Goal: Information Seeking & Learning: Learn about a topic

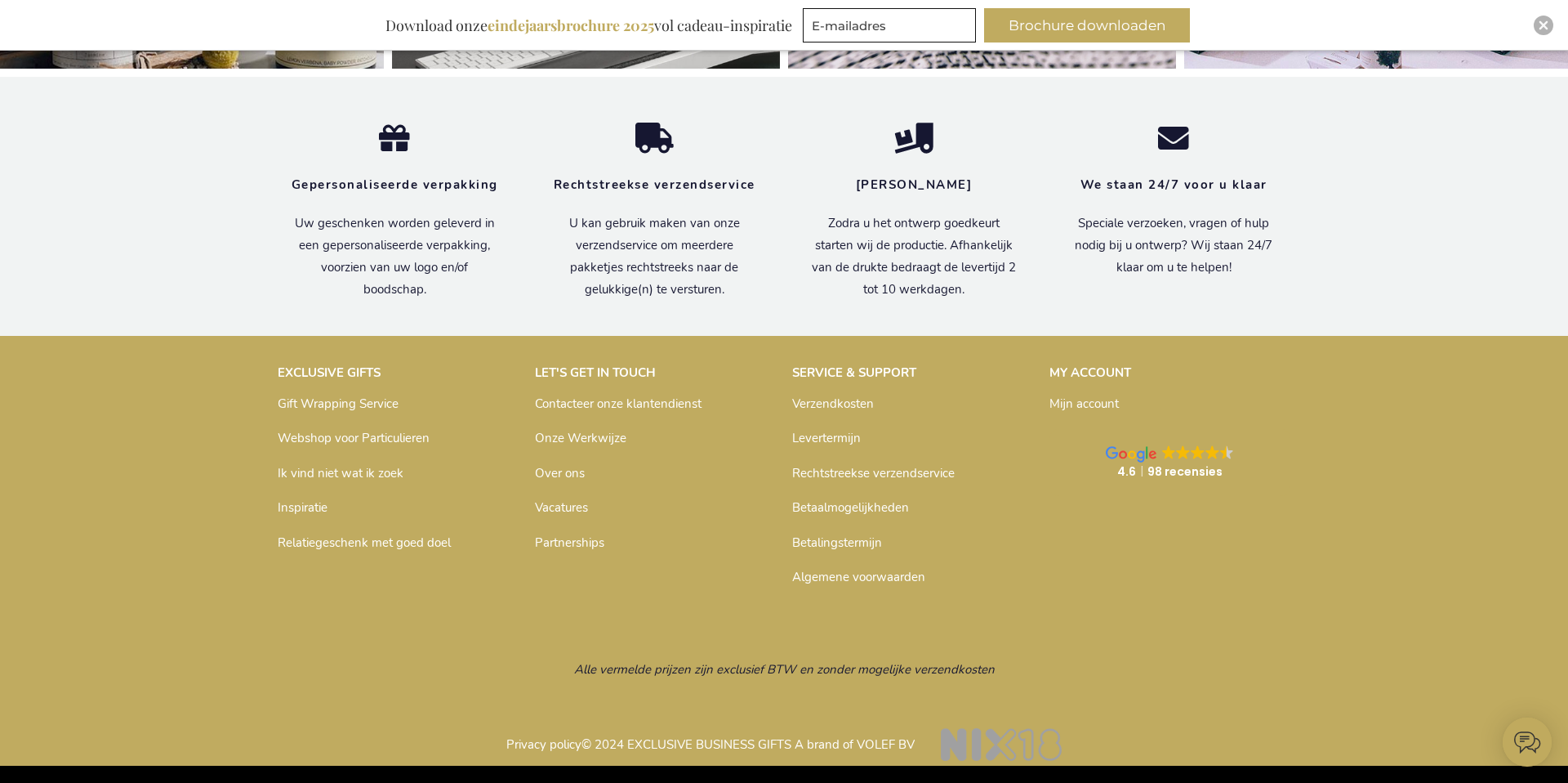
click at [309, 506] on link "Inspiratie" at bounding box center [302, 507] width 50 height 17
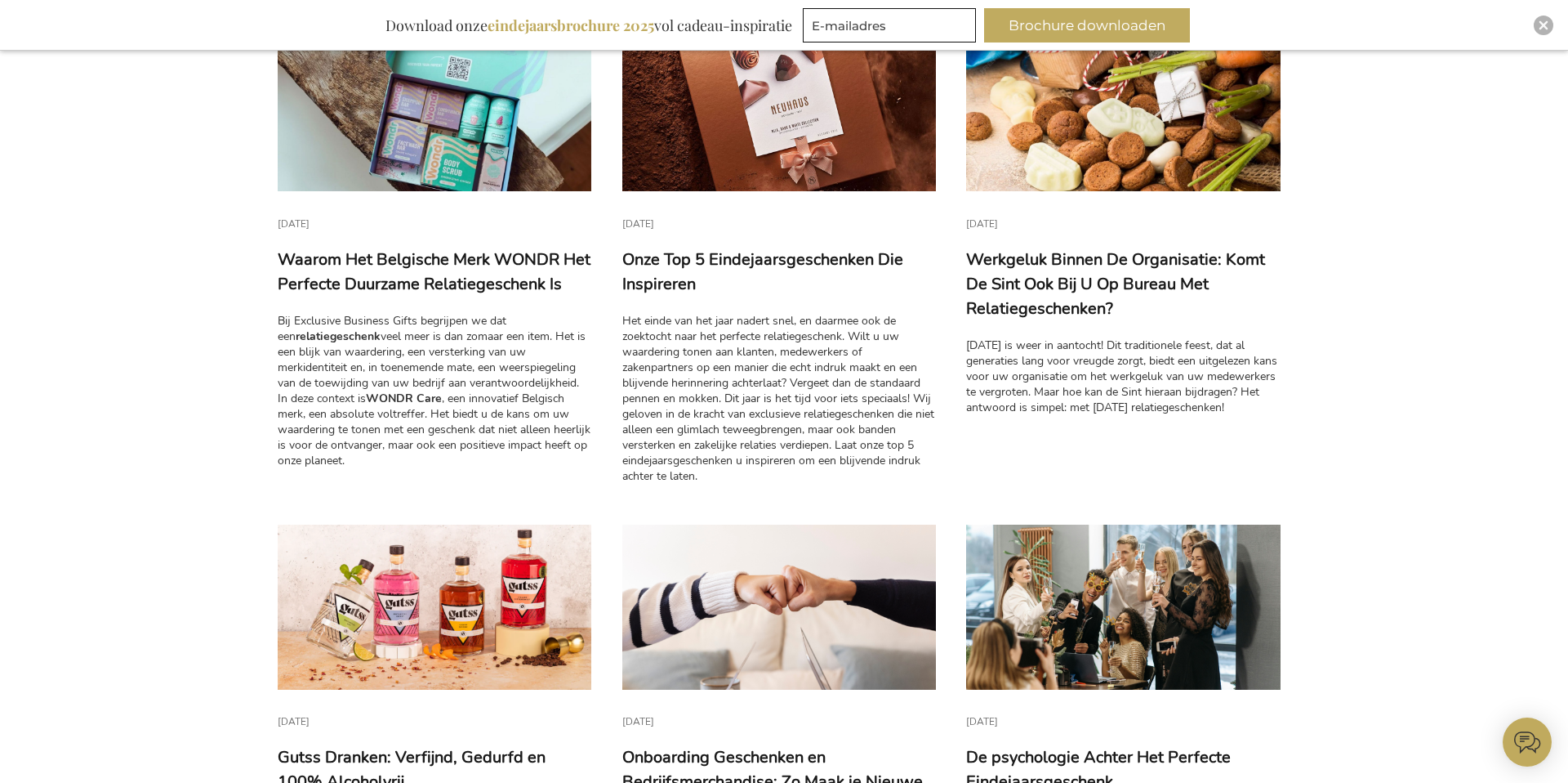
scroll to position [343, 0]
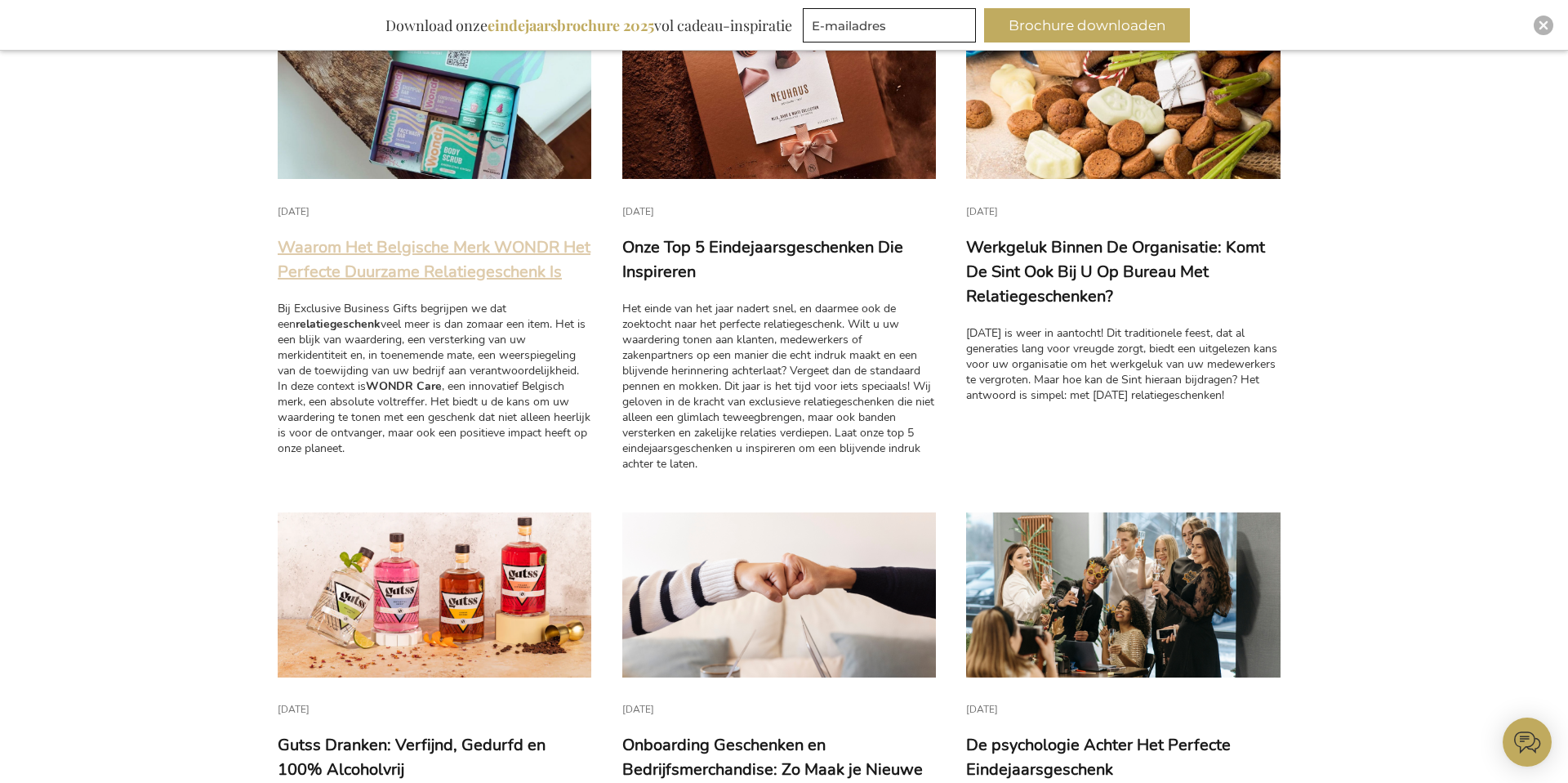
click at [401, 274] on link "Waarom Het Belgische Merk WONDR Het Perfecte Duurzame Relatiegeschenk Is" at bounding box center [434, 258] width 312 height 46
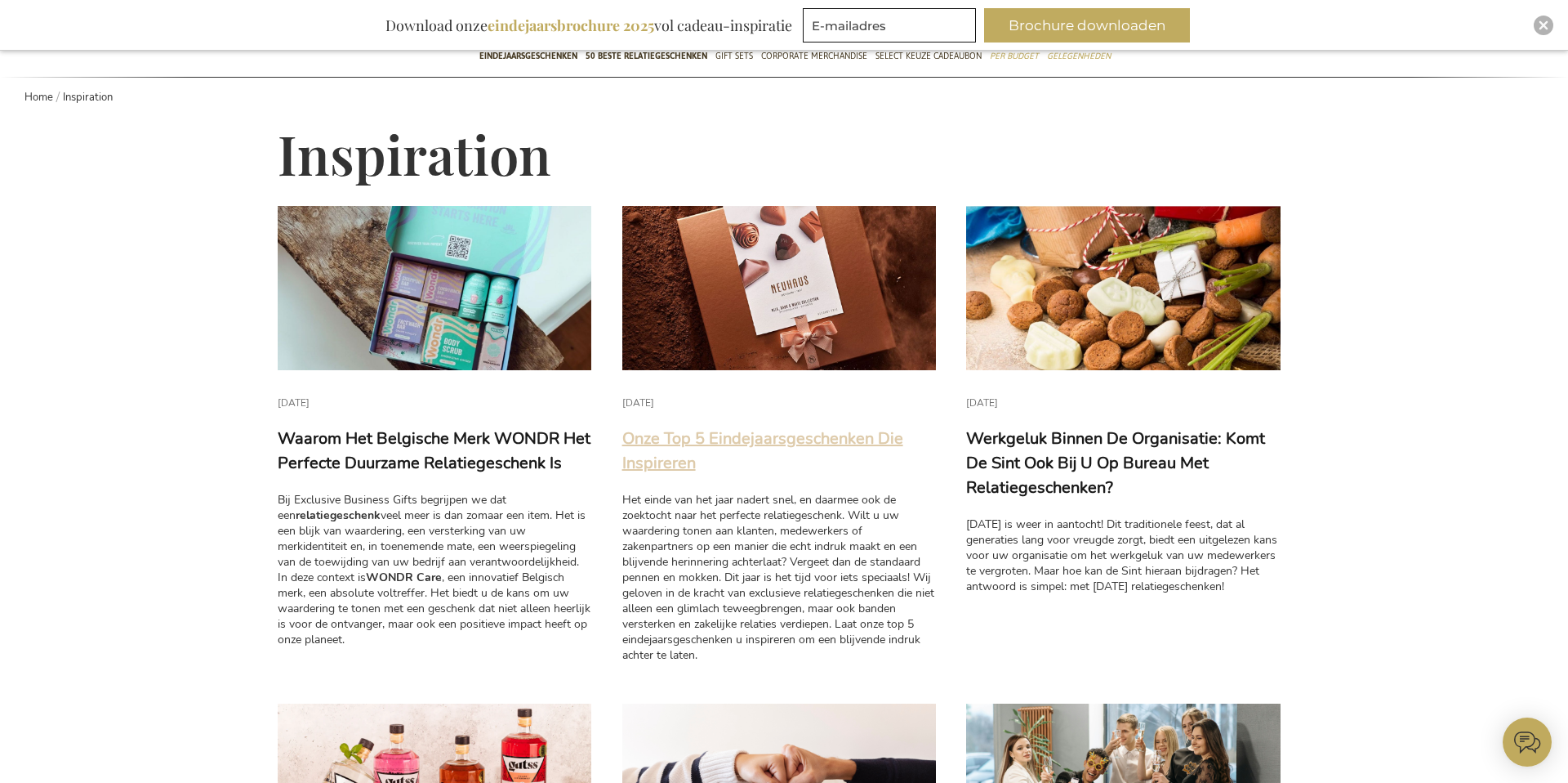
click at [724, 436] on link "Onze Top 5 Eindejaarsgeschenken Die Inspireren" at bounding box center [763, 450] width 281 height 46
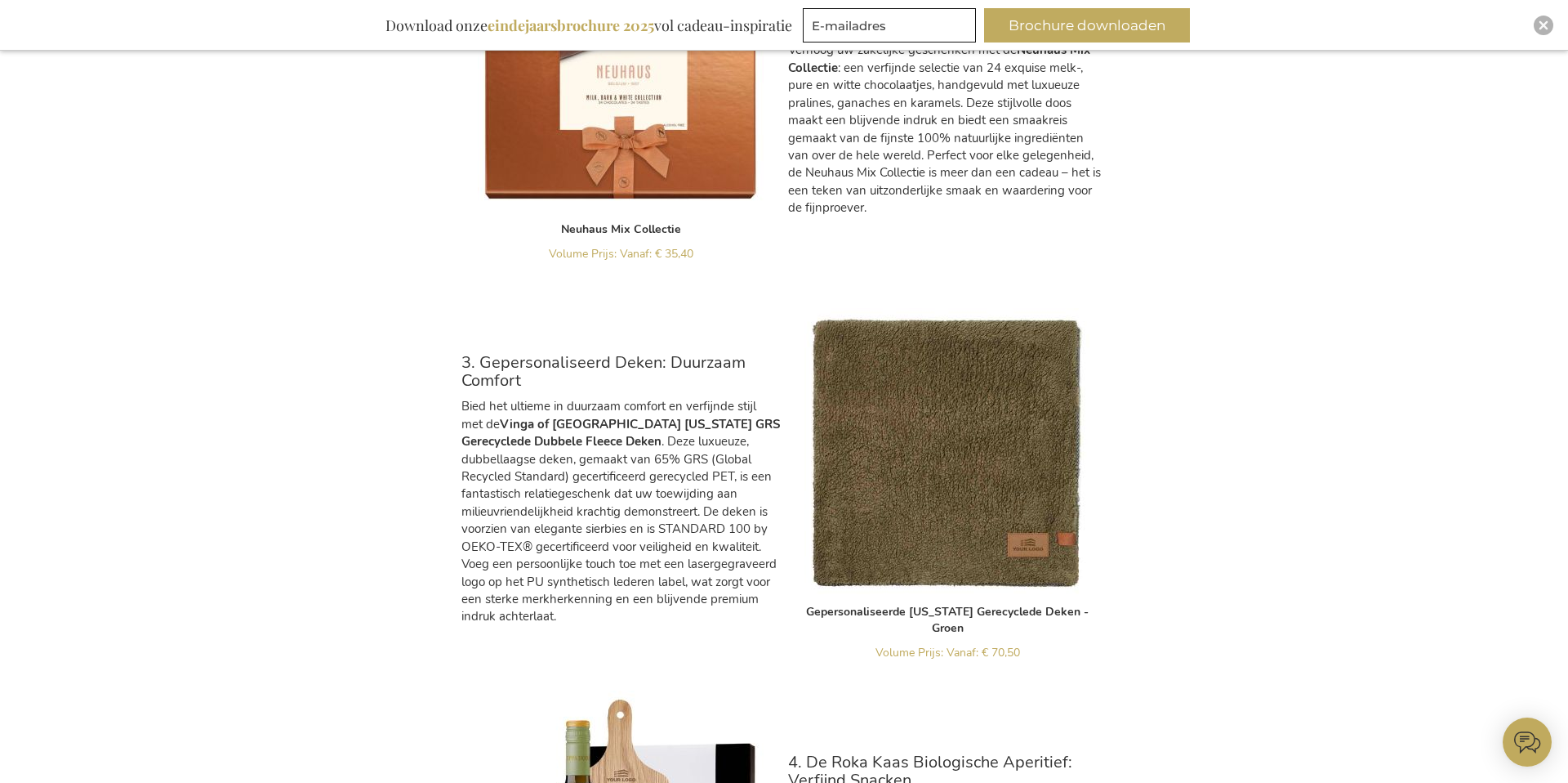
scroll to position [1441, 0]
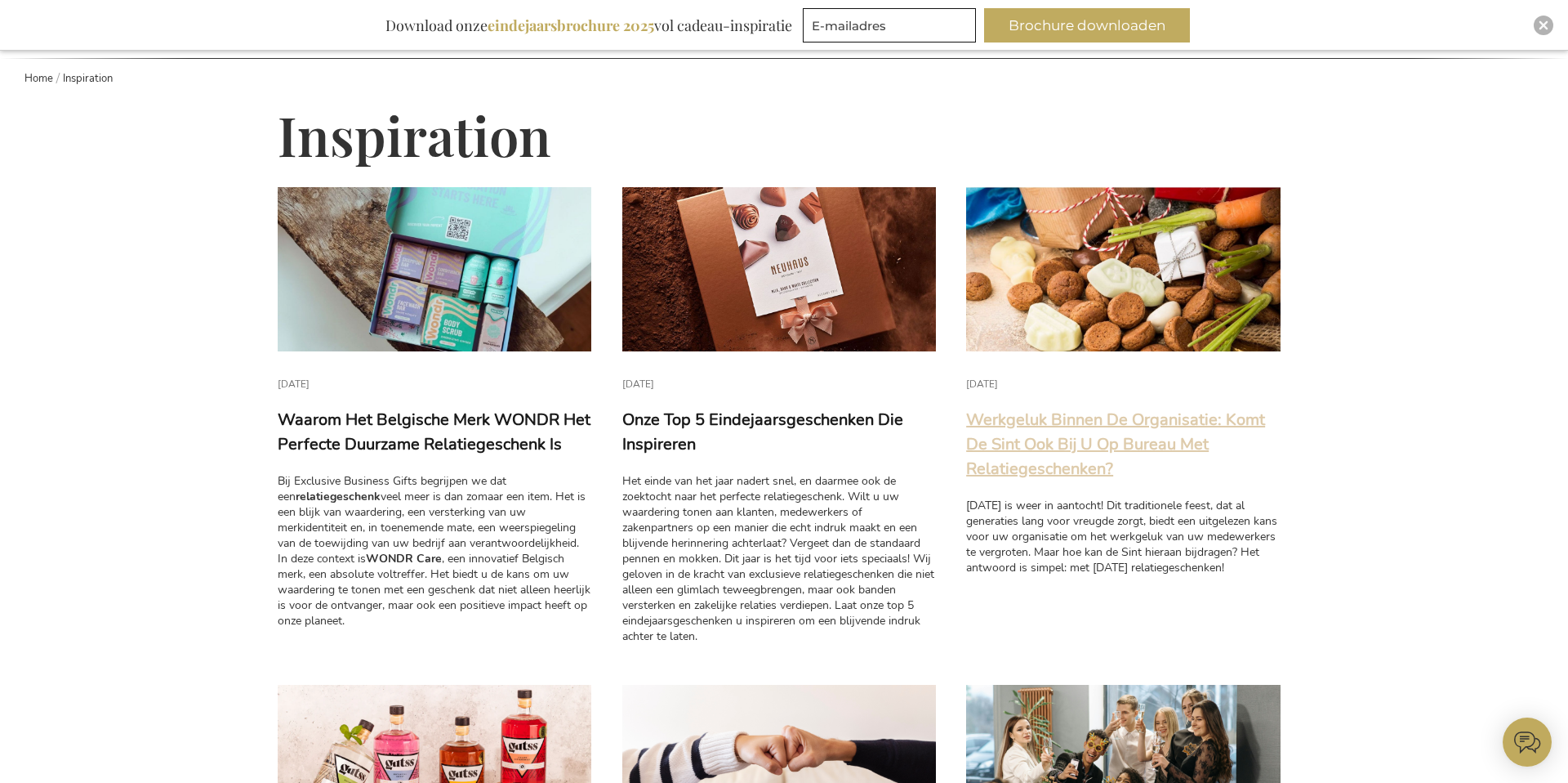
scroll to position [175, 0]
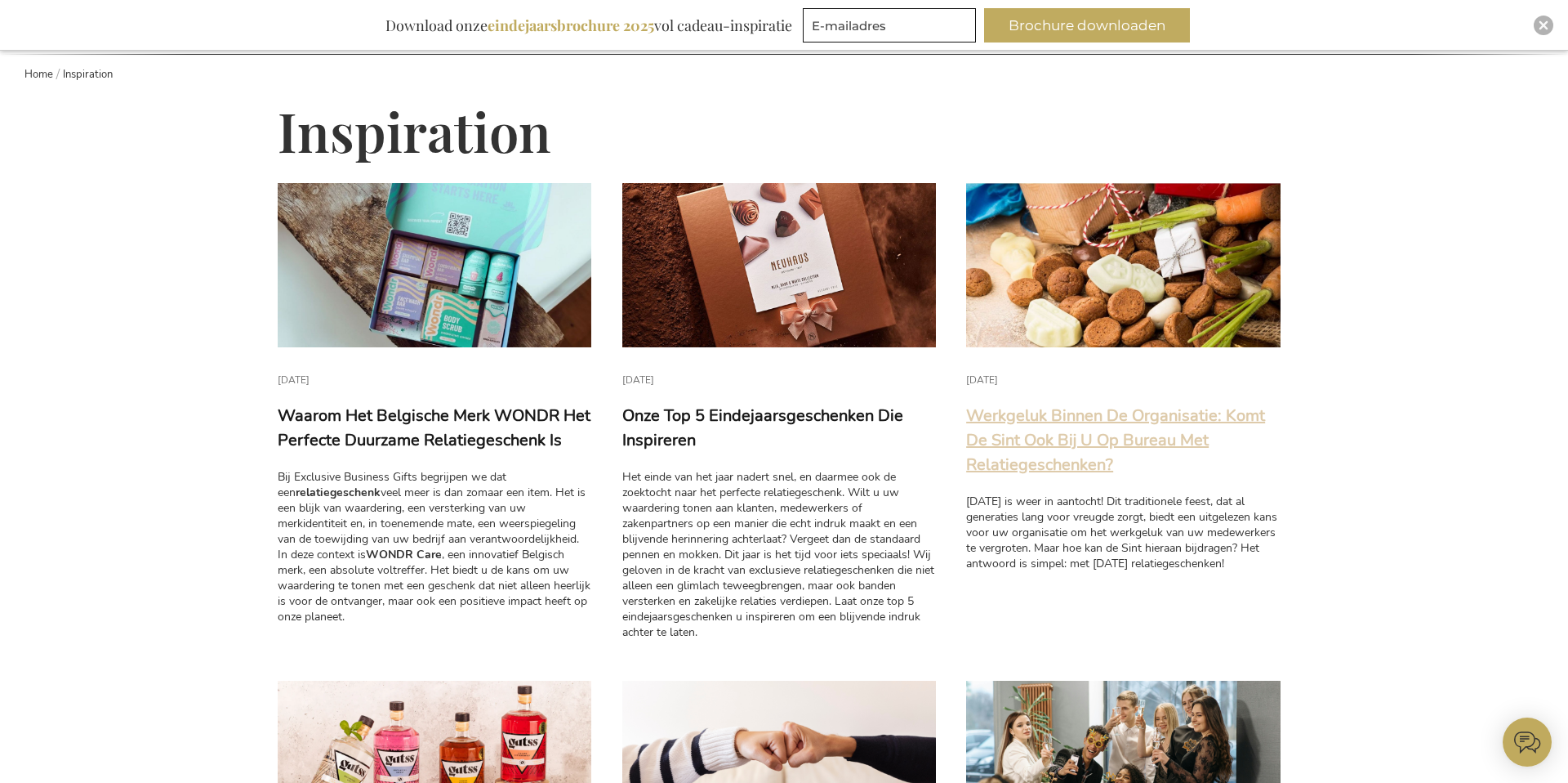
click at [1015, 458] on link "Werkgeluk Binnen De Organisatie: Komt De Sint Ook Bij U Op Bureau Met Relatiege…" at bounding box center [1115, 439] width 299 height 71
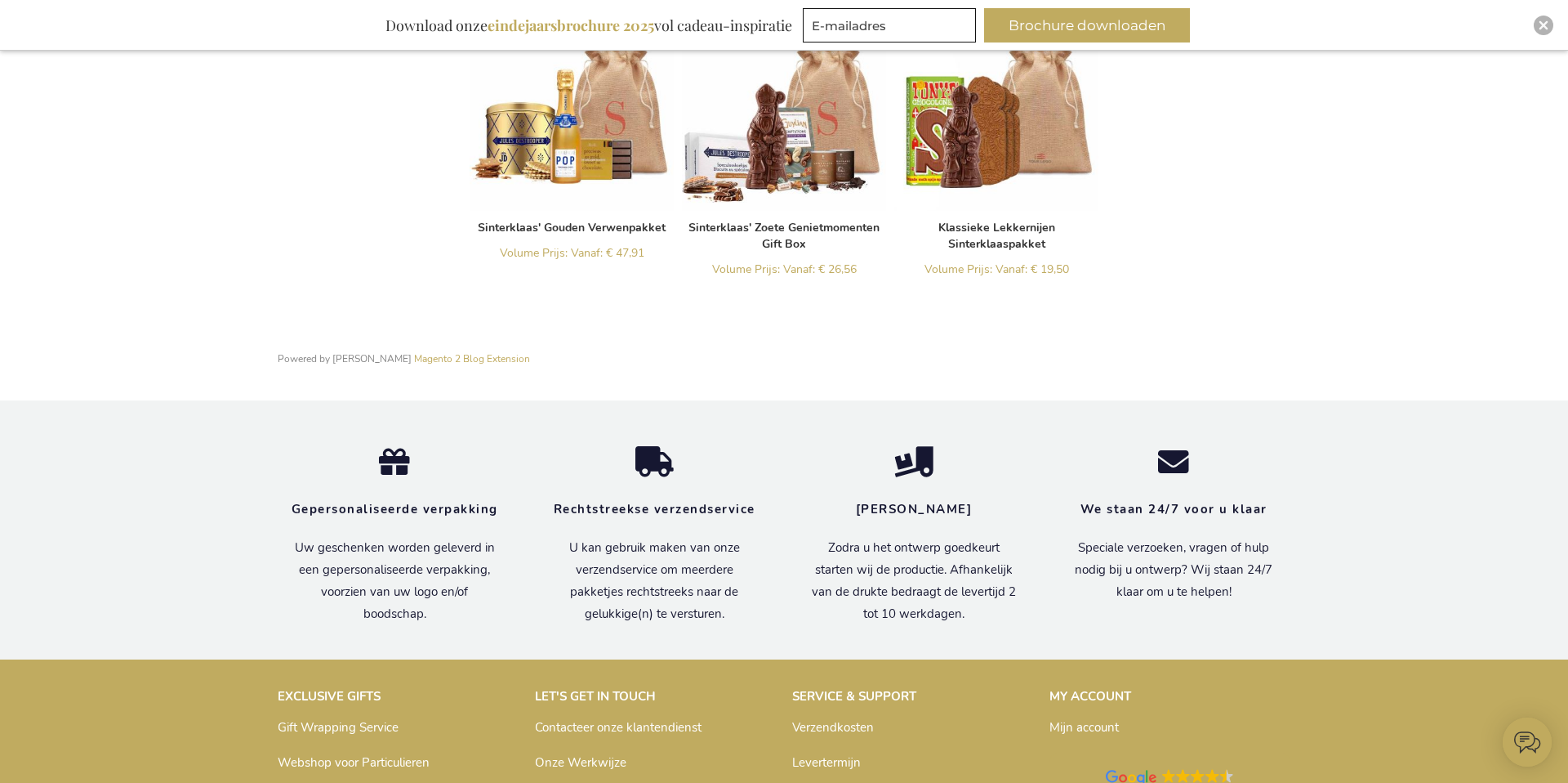
scroll to position [2394, 0]
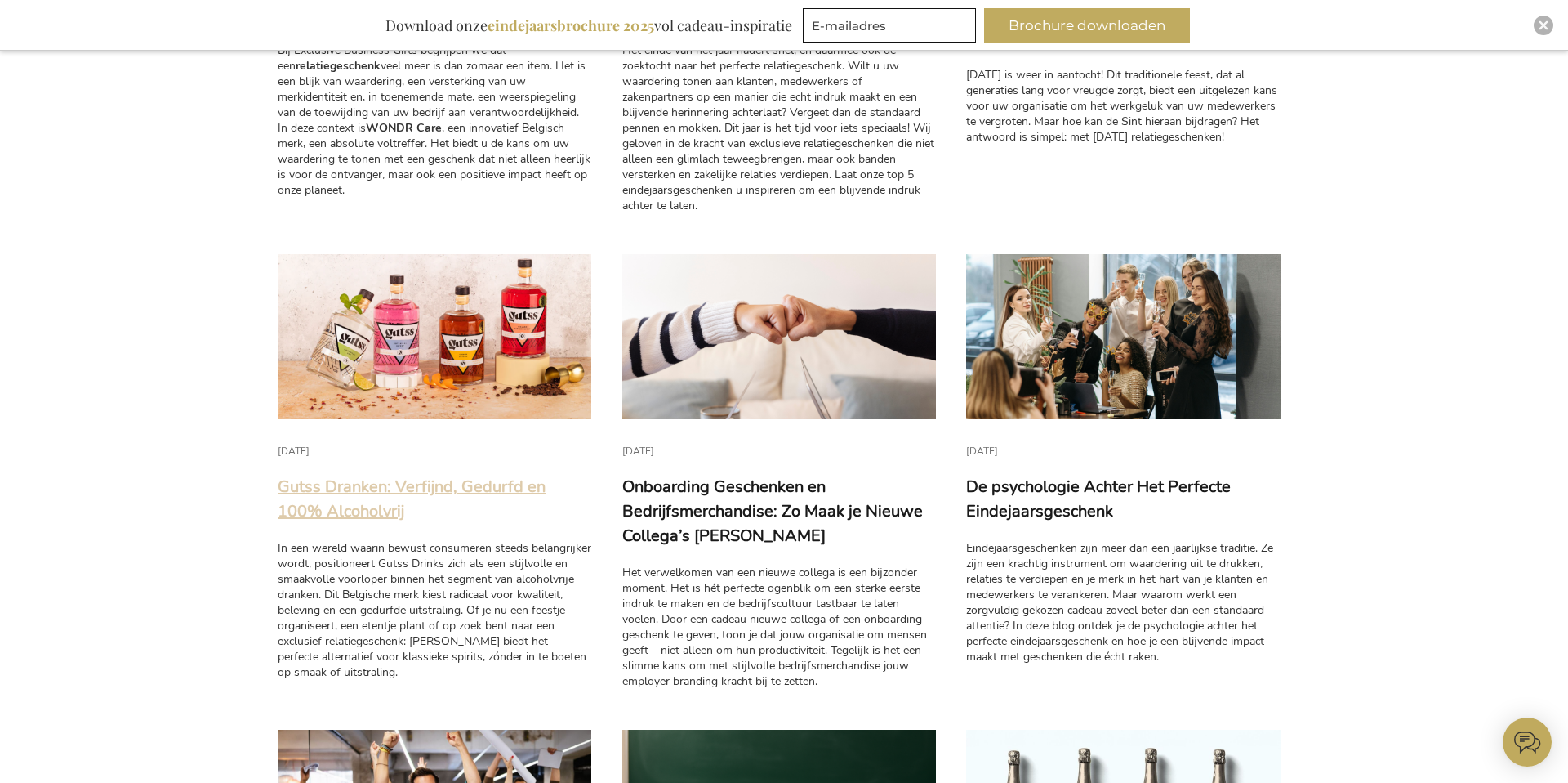
click at [329, 496] on link "Gutss Dranken: Verfijnd, Gedurfd en 100% Alcoholvrij" at bounding box center [411, 498] width 268 height 46
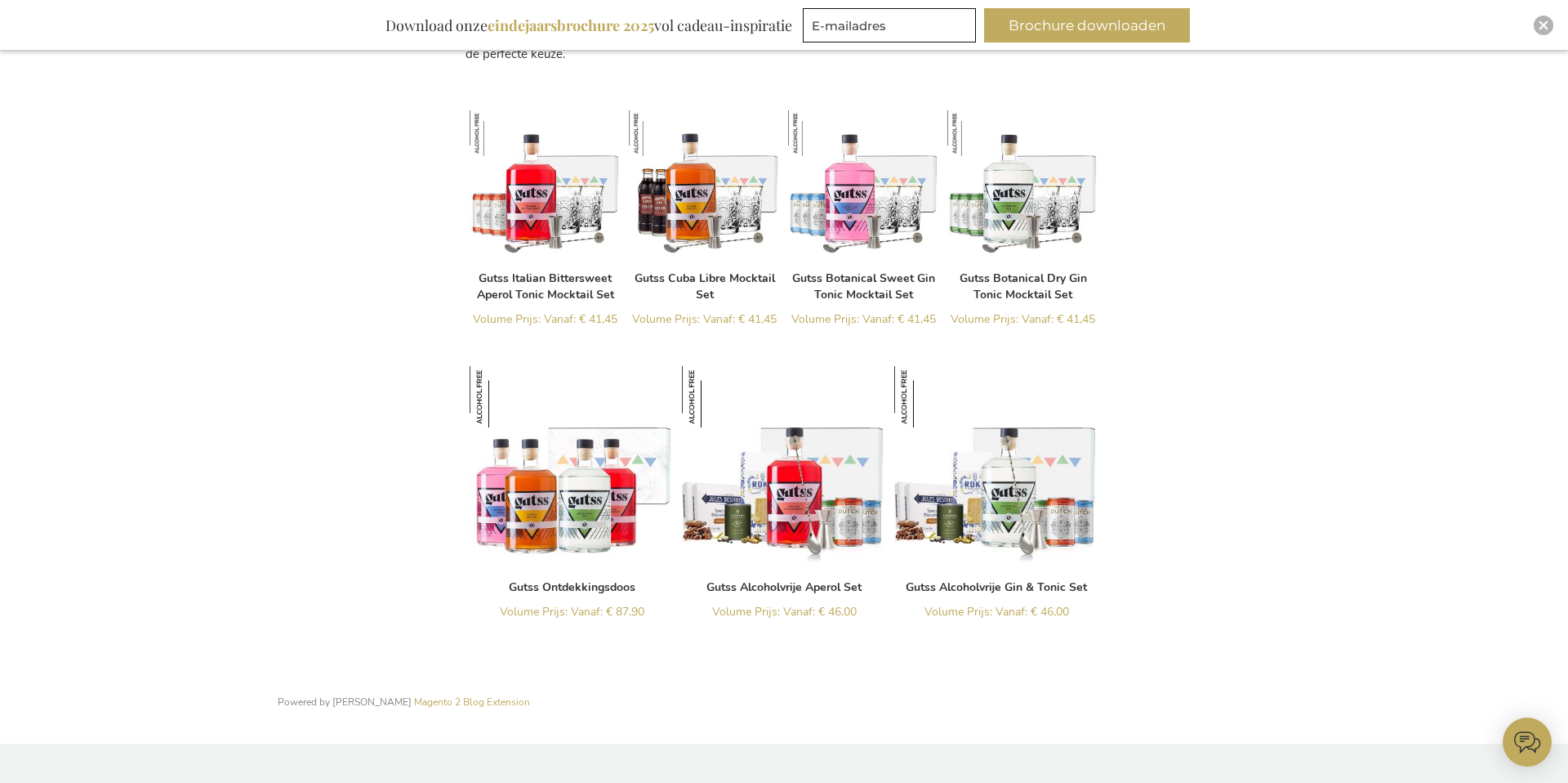
scroll to position [2306, 0]
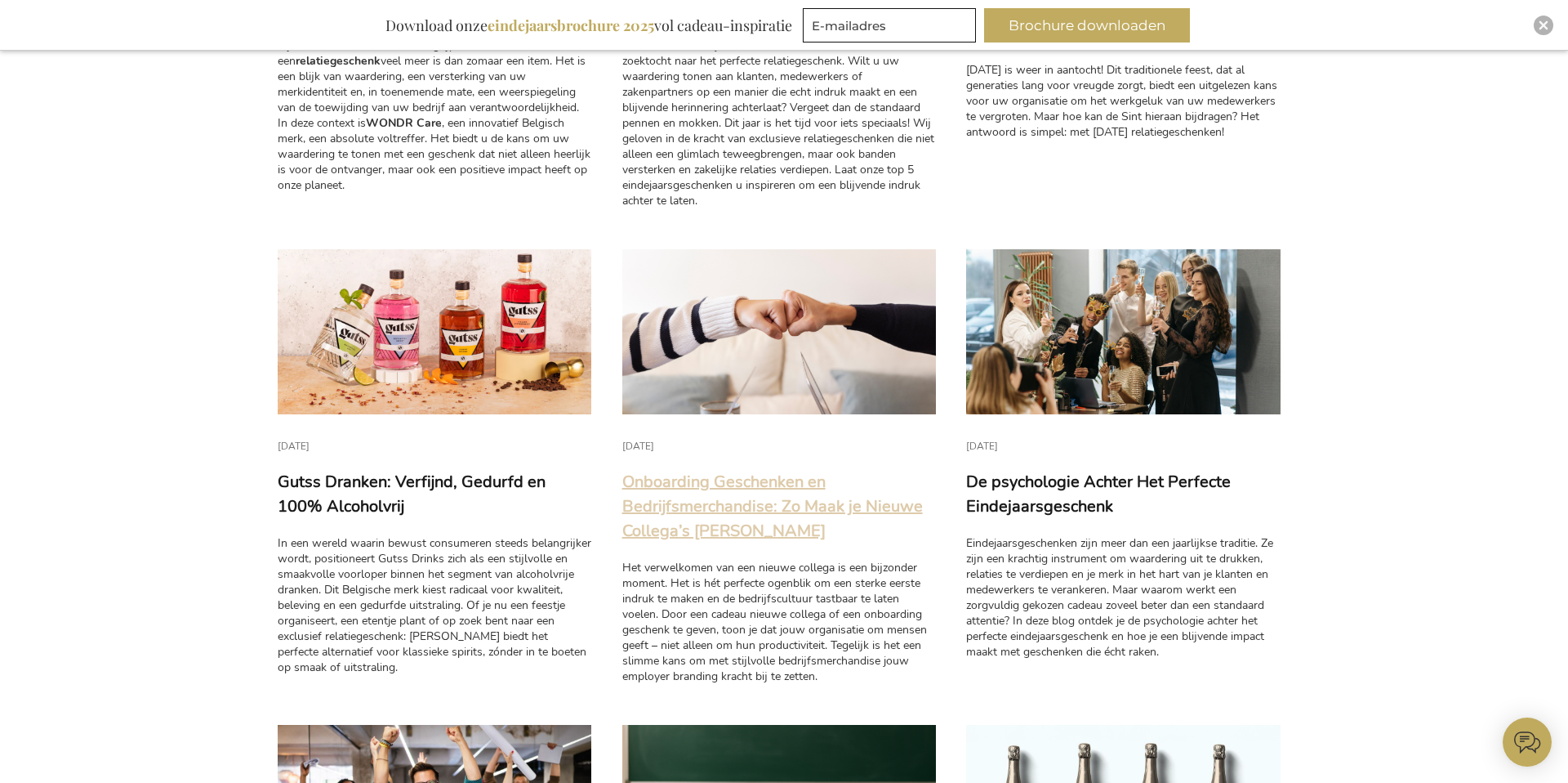
click at [798, 477] on link "Onboarding Geschenken en Bedrijfsmerchandise: Zo Maak je Nieuwe Collega’s Metee…" at bounding box center [772, 505] width 300 height 71
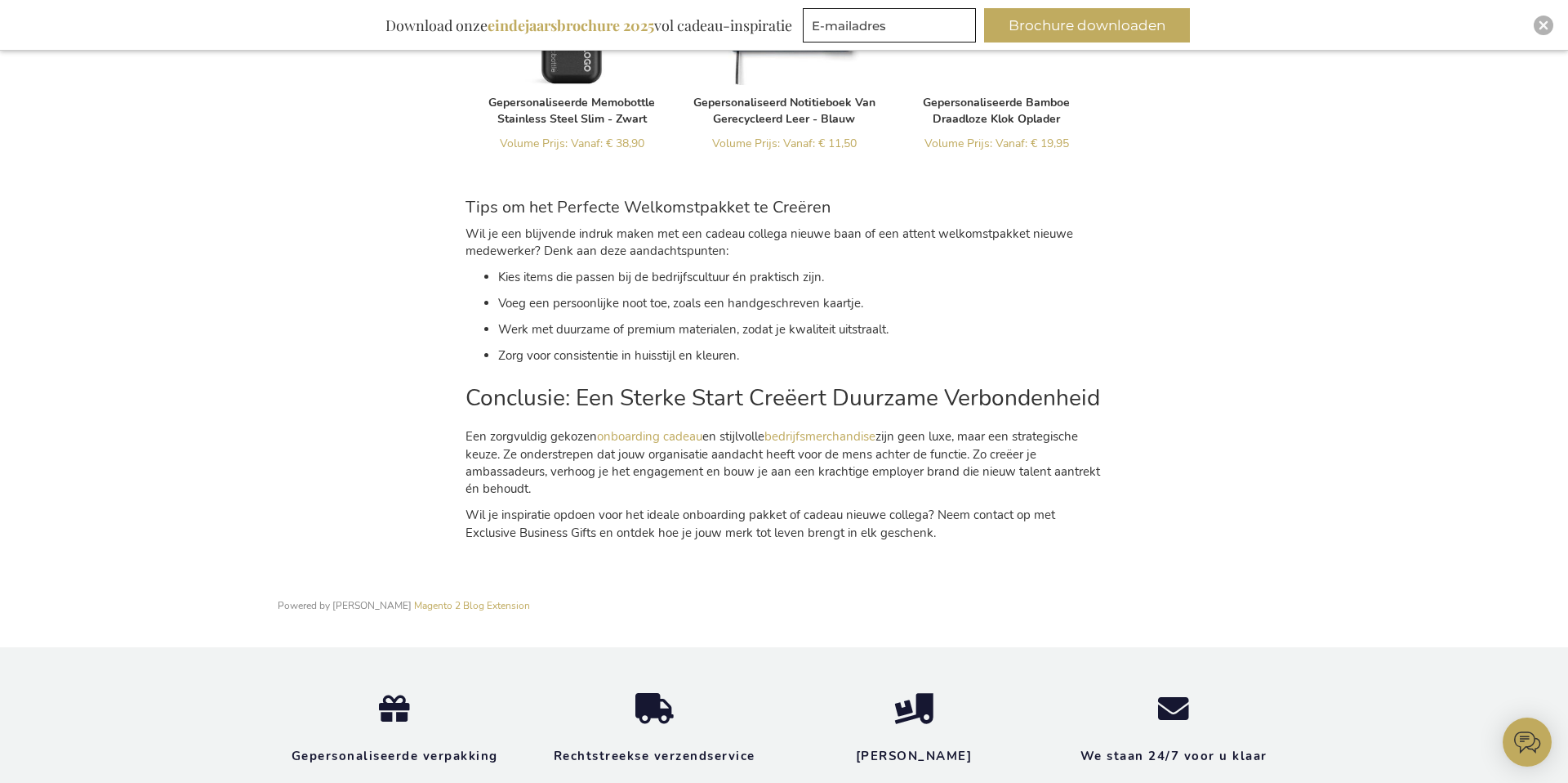
scroll to position [2551, 0]
